Goal: Find specific fact: Find specific fact

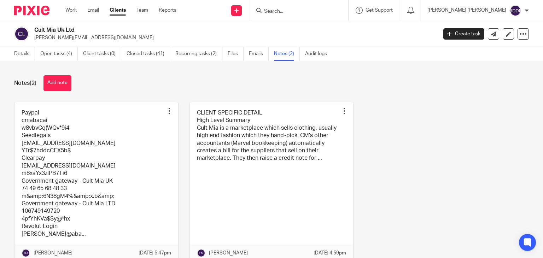
click at [306, 11] on input "Search" at bounding box center [296, 11] width 64 height 6
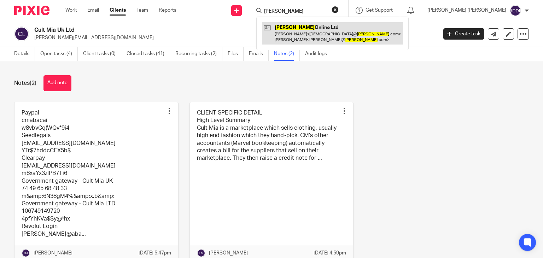
type input "medino"
click at [337, 29] on link at bounding box center [332, 33] width 141 height 22
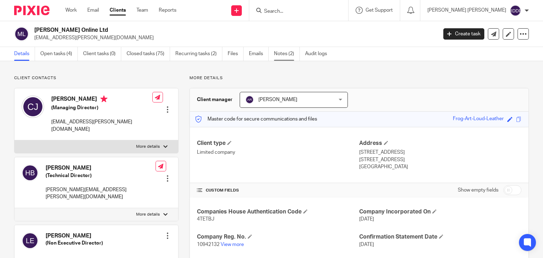
click at [280, 55] on link "Notes (2)" at bounding box center [287, 54] width 26 height 14
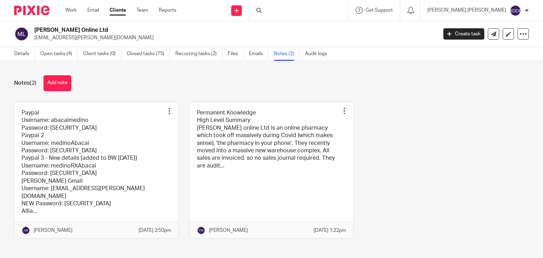
click at [123, 143] on link at bounding box center [97, 170] width 164 height 136
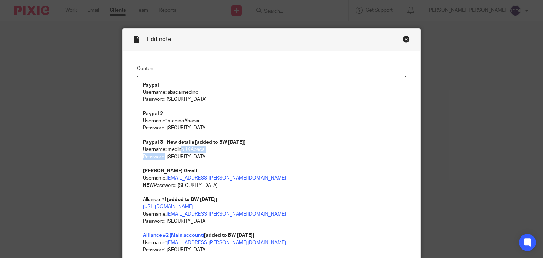
drag, startPoint x: 163, startPoint y: 155, endPoint x: 179, endPoint y: 153, distance: 16.0
click at [219, 154] on p "Password: 5tHe!!ier123" at bounding box center [272, 157] width 258 height 7
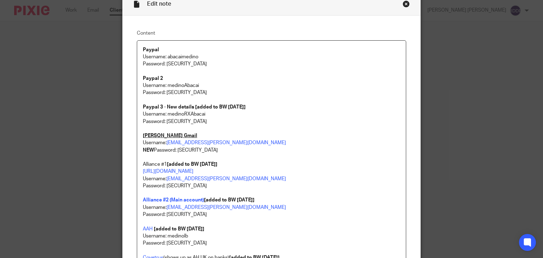
drag, startPoint x: 176, startPoint y: 151, endPoint x: 233, endPoint y: 149, distance: 56.6
click at [233, 149] on p "NEW Password: p9^Ge@0nyymSC59$#1" at bounding box center [272, 150] width 258 height 7
copy p "p9^Ge@0nyymSC59$#1"
